Goal: Obtain resource: Obtain resource

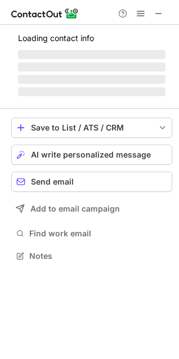
scroll to position [263, 179]
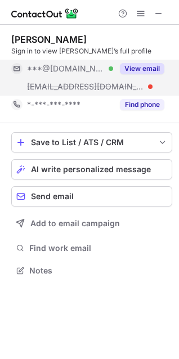
click at [147, 60] on div "View email" at bounding box center [138, 69] width 51 height 18
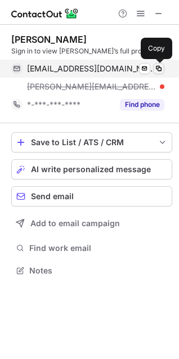
click at [159, 67] on span at bounding box center [158, 68] width 9 height 9
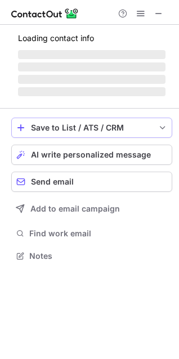
scroll to position [263, 179]
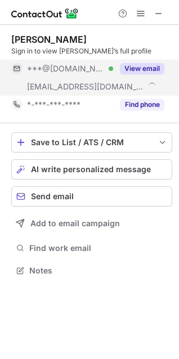
click at [138, 70] on button "View email" at bounding box center [142, 68] width 44 height 11
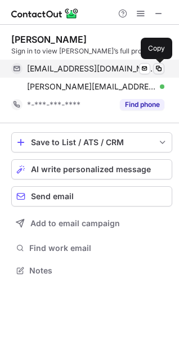
click at [160, 70] on span at bounding box center [158, 68] width 9 height 9
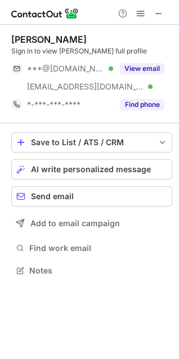
scroll to position [263, 179]
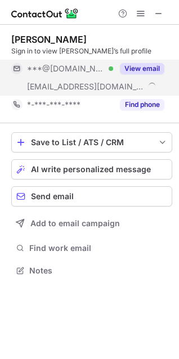
scroll to position [263, 179]
click at [134, 67] on button "View email" at bounding box center [142, 68] width 44 height 11
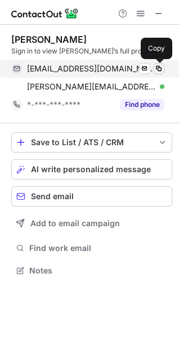
click at [158, 69] on span at bounding box center [158, 68] width 9 height 9
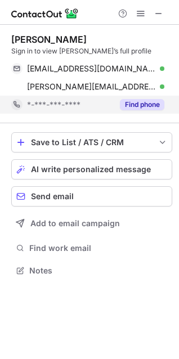
click at [150, 98] on div "Find phone" at bounding box center [138, 105] width 51 height 18
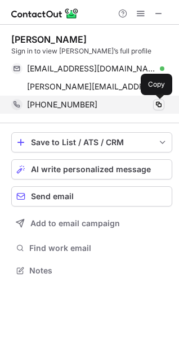
click at [160, 102] on span at bounding box center [158, 104] width 9 height 9
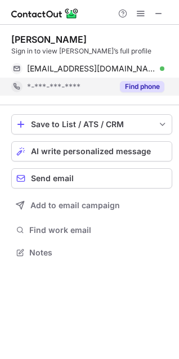
scroll to position [245, 179]
click at [115, 89] on div "Find phone" at bounding box center [138, 87] width 51 height 18
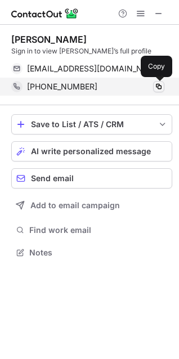
click at [161, 89] on span at bounding box center [158, 86] width 9 height 9
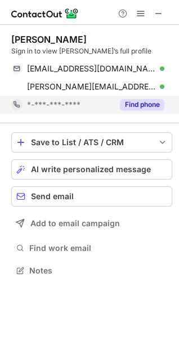
scroll to position [263, 179]
click at [137, 107] on button "Find phone" at bounding box center [142, 104] width 44 height 11
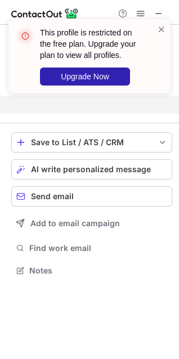
scroll to position [245, 179]
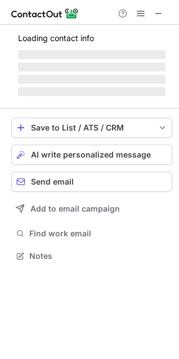
scroll to position [263, 179]
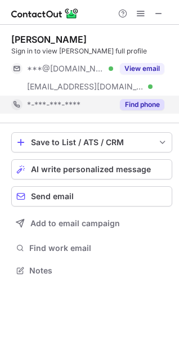
click at [143, 106] on button "Find phone" at bounding box center [142, 104] width 44 height 11
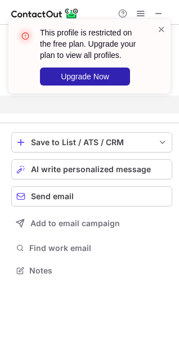
scroll to position [245, 179]
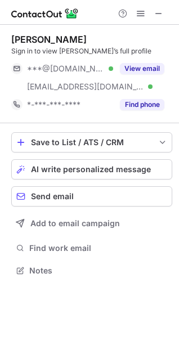
scroll to position [263, 179]
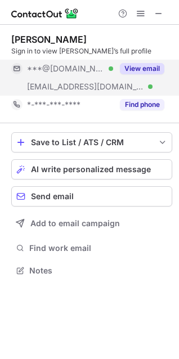
click at [84, 75] on div "***@[DOMAIN_NAME] Verified" at bounding box center [62, 69] width 102 height 18
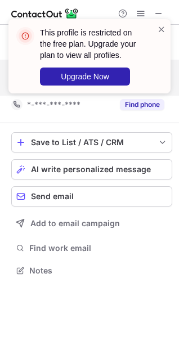
click at [116, 91] on div "This profile is restricted on the free plan. Upgrade your plan to view all prof…" at bounding box center [89, 61] width 180 height 106
click at [124, 106] on div "This profile is restricted on the free plan. Upgrade your plan to view all prof…" at bounding box center [89, 61] width 180 height 106
click at [161, 24] on span at bounding box center [161, 29] width 9 height 11
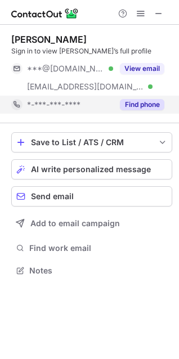
click at [138, 99] on button "Find phone" at bounding box center [142, 104] width 44 height 11
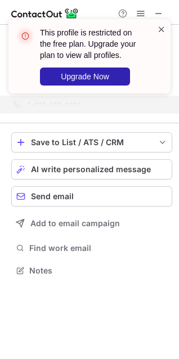
click at [161, 33] on span at bounding box center [161, 29] width 9 height 11
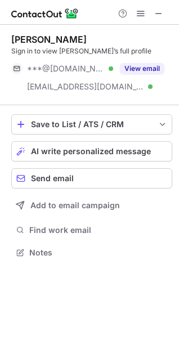
scroll to position [245, 179]
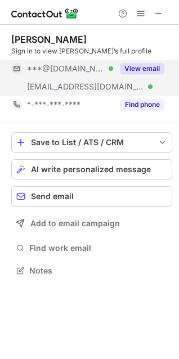
scroll to position [263, 179]
click at [134, 64] on button "View email" at bounding box center [142, 68] width 44 height 11
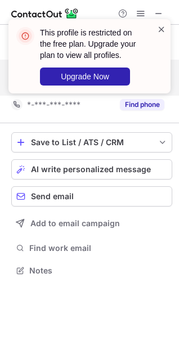
click at [159, 28] on span at bounding box center [161, 29] width 9 height 11
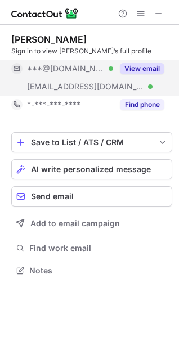
click at [138, 99] on button "Find phone" at bounding box center [142, 104] width 44 height 11
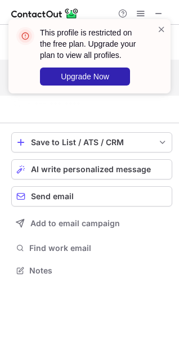
scroll to position [245, 179]
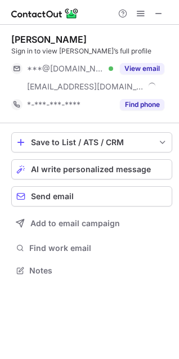
scroll to position [263, 179]
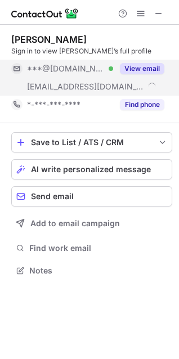
click at [124, 63] on button "View email" at bounding box center [142, 68] width 44 height 11
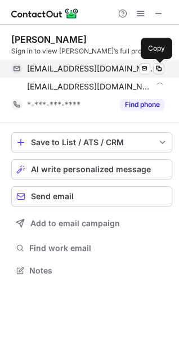
click at [158, 67] on span at bounding box center [158, 68] width 9 height 9
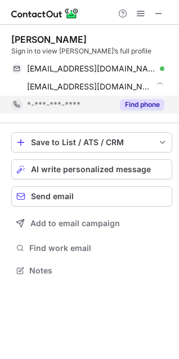
click at [147, 103] on button "Find phone" at bounding box center [142, 104] width 44 height 11
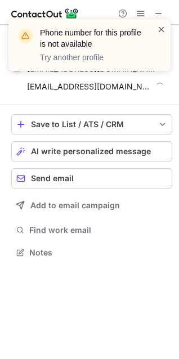
scroll to position [245, 179]
click at [160, 33] on span at bounding box center [161, 29] width 9 height 11
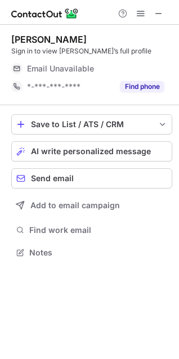
scroll to position [245, 179]
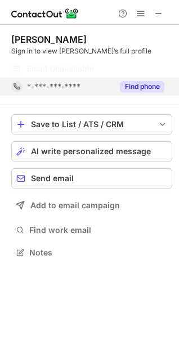
click at [124, 88] on button "Find phone" at bounding box center [142, 86] width 44 height 11
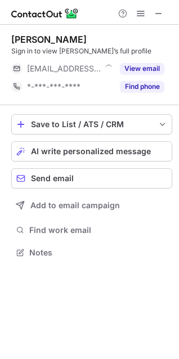
scroll to position [245, 179]
click at [103, 59] on div "[PERSON_NAME] Sign in to view [PERSON_NAME]’s full profile [EMAIL_ADDRESS][DOMA…" at bounding box center [91, 65] width 161 height 62
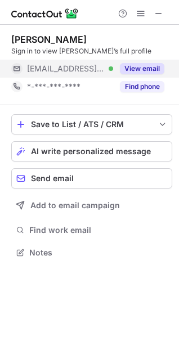
click at [123, 76] on div "View email" at bounding box center [138, 69] width 51 height 18
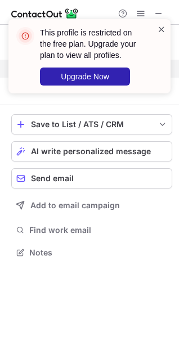
click at [163, 30] on span at bounding box center [161, 29] width 9 height 11
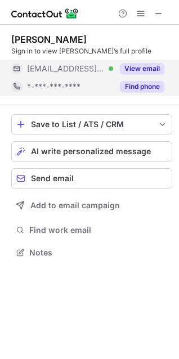
click at [134, 80] on div "Find phone" at bounding box center [138, 87] width 51 height 18
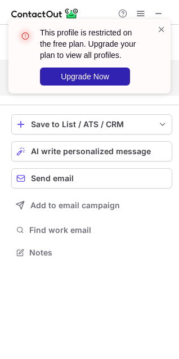
scroll to position [227, 179]
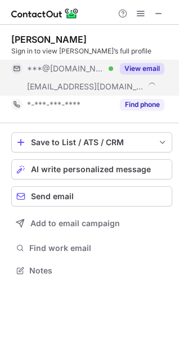
scroll to position [263, 179]
drag, startPoint x: 82, startPoint y: 55, endPoint x: 104, endPoint y: 70, distance: 26.3
click at [104, 70] on div "***@[DOMAIN_NAME] Verified" at bounding box center [70, 69] width 86 height 10
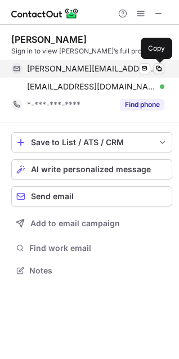
click at [157, 69] on span at bounding box center [158, 68] width 9 height 9
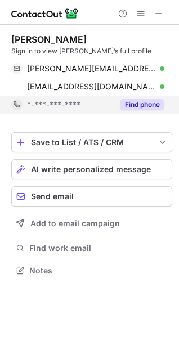
click at [153, 101] on button "Find phone" at bounding box center [142, 104] width 44 height 11
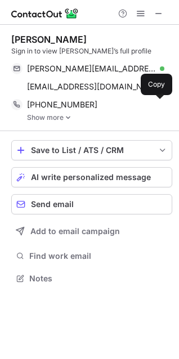
scroll to position [270, 179]
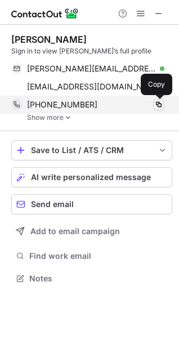
click at [161, 104] on span at bounding box center [158, 104] width 9 height 9
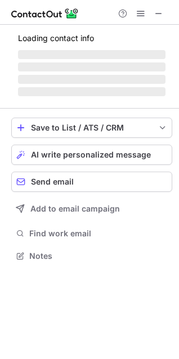
scroll to position [263, 179]
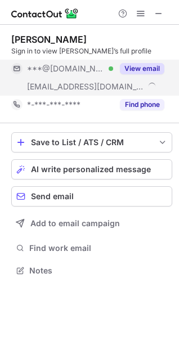
click at [121, 73] on button "View email" at bounding box center [142, 68] width 44 height 11
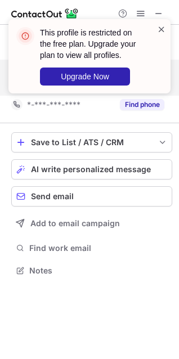
click at [159, 33] on span at bounding box center [161, 29] width 9 height 11
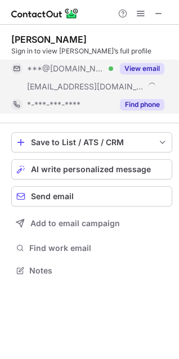
click at [128, 103] on button "Find phone" at bounding box center [142, 104] width 44 height 11
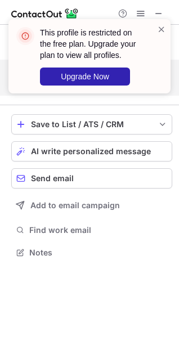
scroll to position [245, 179]
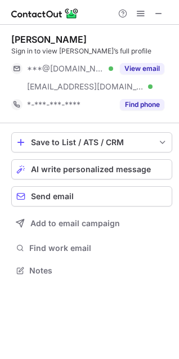
scroll to position [263, 179]
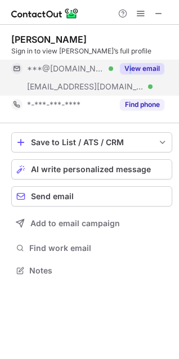
drag, startPoint x: 133, startPoint y: 56, endPoint x: 128, endPoint y: 73, distance: 16.9
click at [128, 73] on div "Lionel Lyde II Sign in to view Lionel’s full profile ***@gmail.com Verified ***…" at bounding box center [91, 74] width 161 height 80
click at [128, 73] on button "View email" at bounding box center [142, 68] width 44 height 11
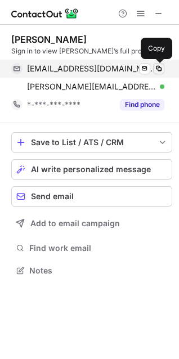
click at [159, 70] on span at bounding box center [158, 68] width 9 height 9
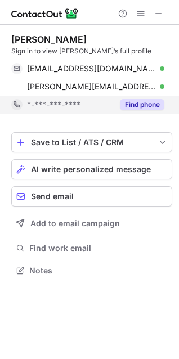
click at [134, 99] on button "Find phone" at bounding box center [142, 104] width 44 height 11
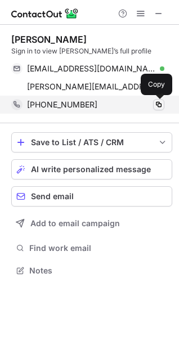
click at [158, 103] on span at bounding box center [158, 104] width 9 height 9
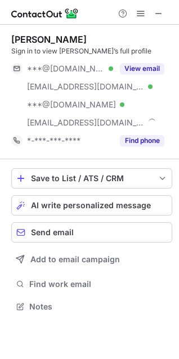
scroll to position [298, 179]
